Goal: Entertainment & Leisure: Consume media (video, audio)

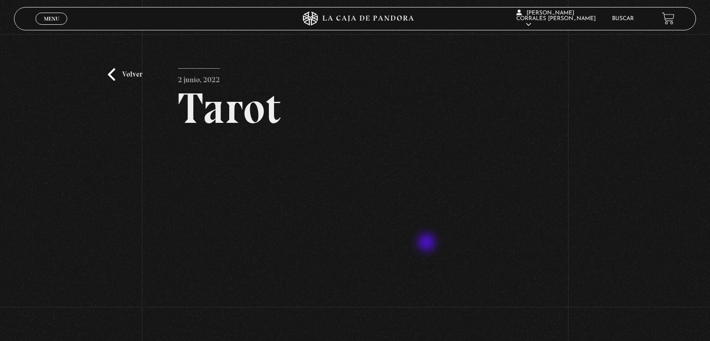
scroll to position [93, 0]
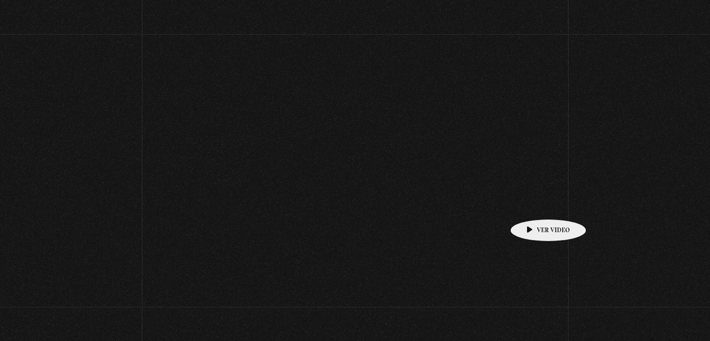
scroll to position [98, 0]
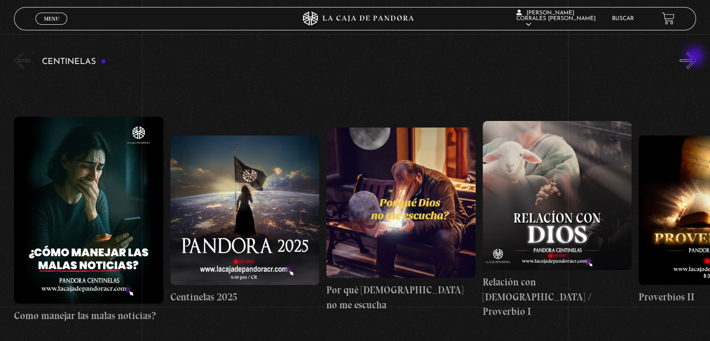
click at [696, 57] on button "»" at bounding box center [688, 60] width 16 height 16
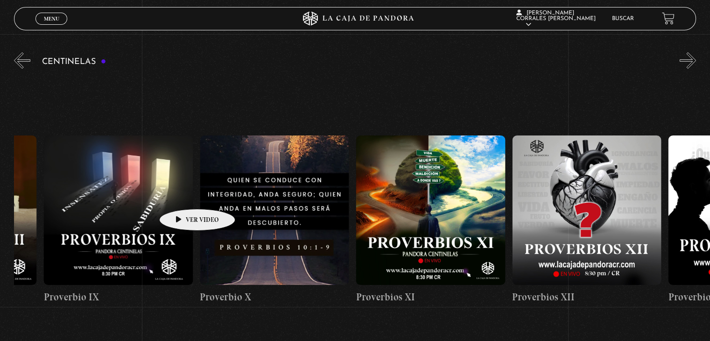
scroll to position [0, 2585]
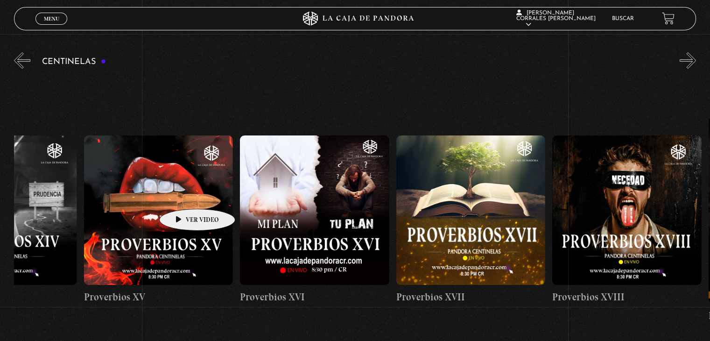
drag, startPoint x: 622, startPoint y: 188, endPoint x: 0, endPoint y: 195, distance: 622.4
click at [0, 195] on section "Centinelas" at bounding box center [355, 230] width 710 height 360
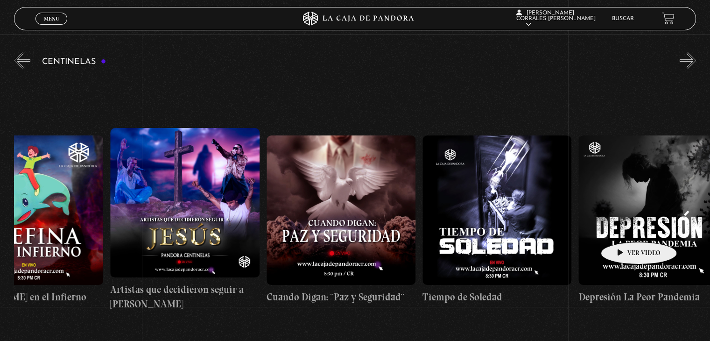
drag, startPoint x: 628, startPoint y: 228, endPoint x: 19, endPoint y: 235, distance: 608.8
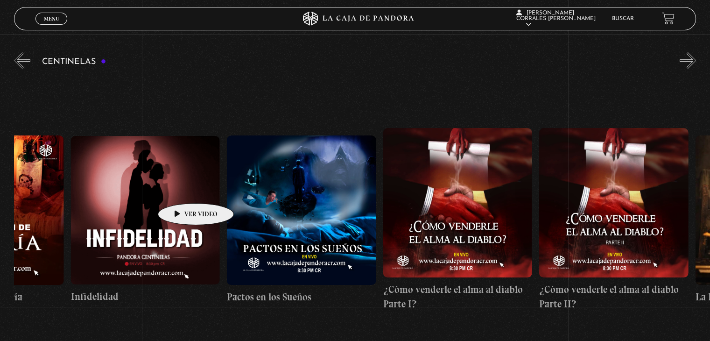
scroll to position [0, 5233]
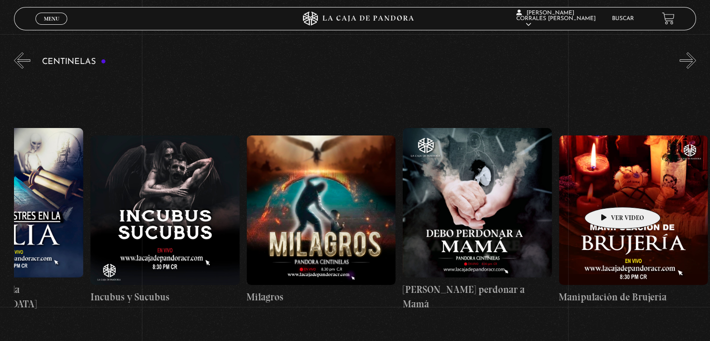
drag, startPoint x: 527, startPoint y: 207, endPoint x: 608, endPoint y: 193, distance: 82.5
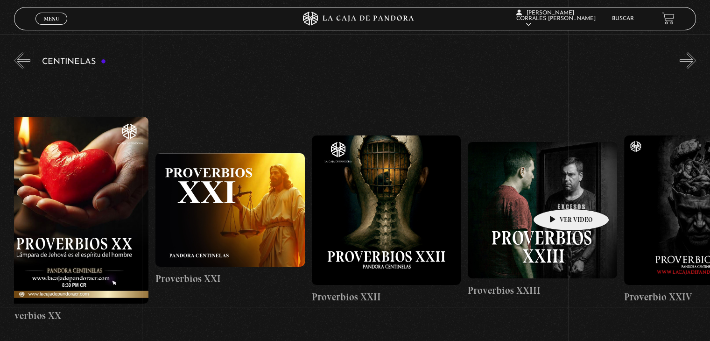
drag, startPoint x: 200, startPoint y: 197, endPoint x: 553, endPoint y: 196, distance: 352.9
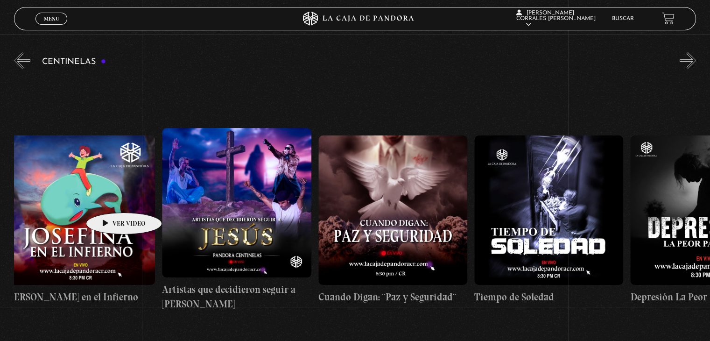
scroll to position [0, 4459]
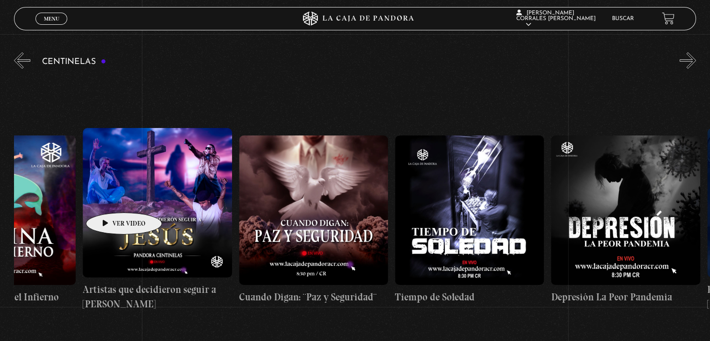
drag, startPoint x: 316, startPoint y: 199, endPoint x: 109, endPoint y: 198, distance: 206.4
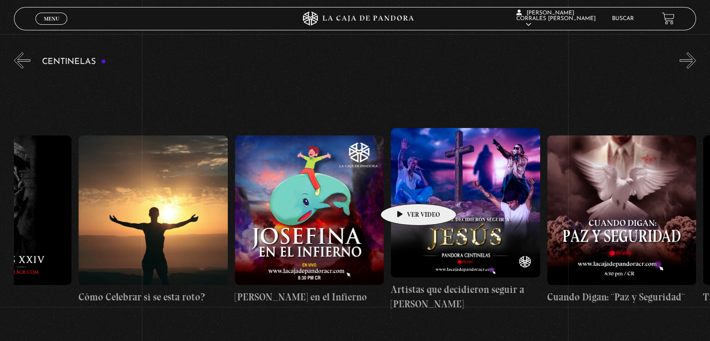
scroll to position [0, 3332]
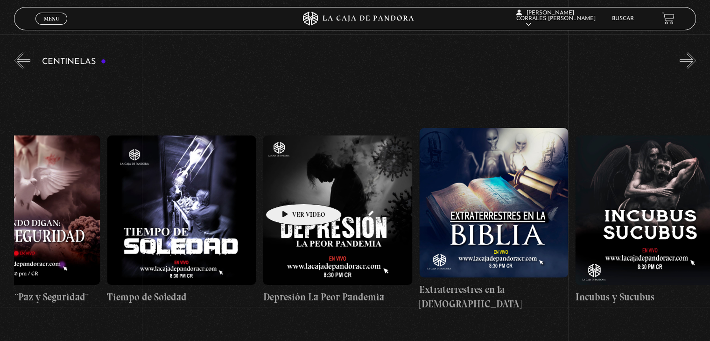
drag, startPoint x: 303, startPoint y: 190, endPoint x: 107, endPoint y: 193, distance: 195.6
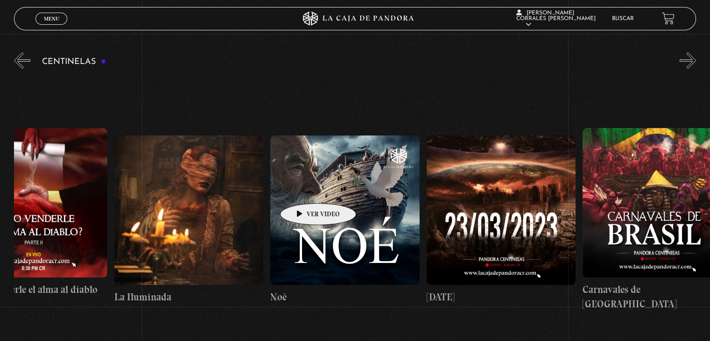
scroll to position [0, 6579]
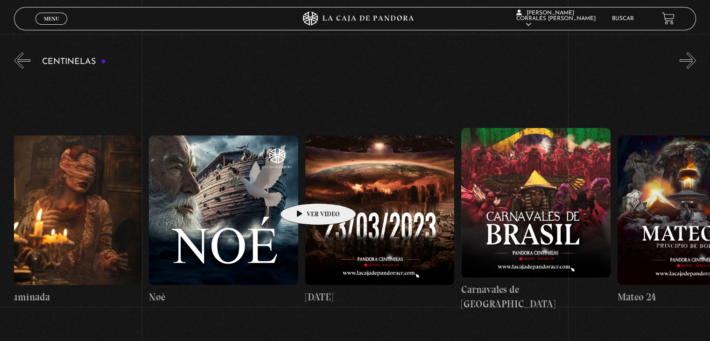
drag, startPoint x: 551, startPoint y: 188, endPoint x: 256, endPoint y: 190, distance: 295.5
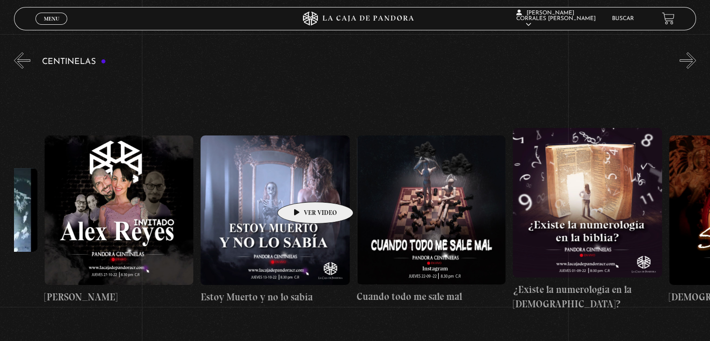
scroll to position [0, 8413]
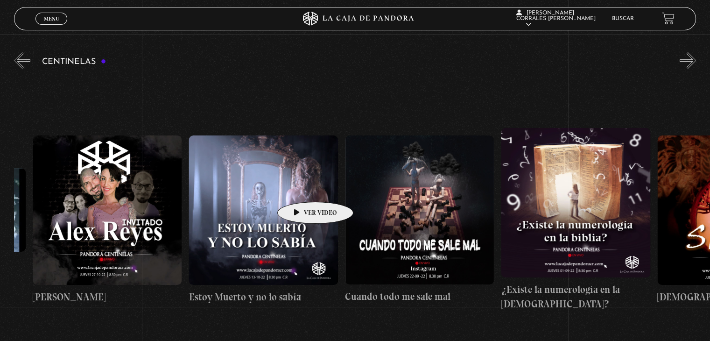
drag, startPoint x: 665, startPoint y: 177, endPoint x: 301, endPoint y: 188, distance: 364.3
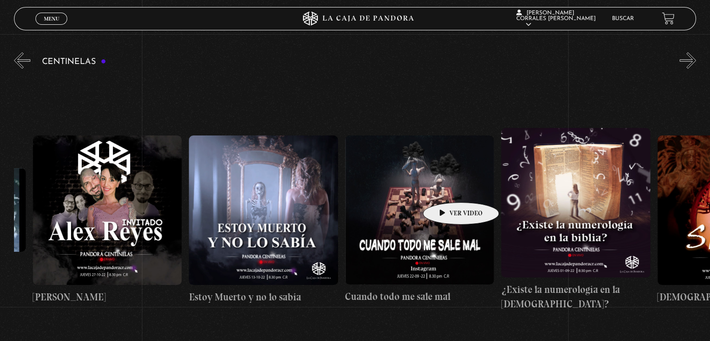
click at [446, 188] on figure at bounding box center [419, 209] width 149 height 149
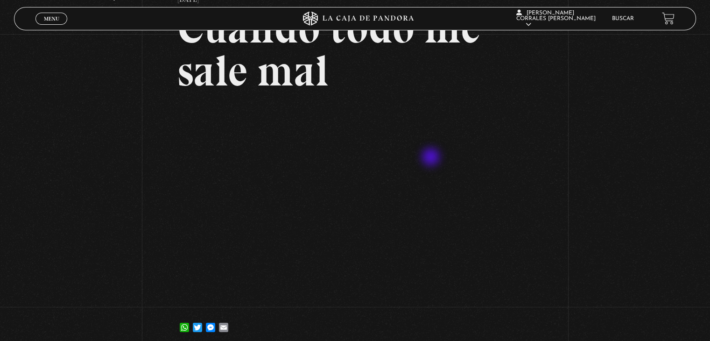
scroll to position [93, 0]
